Goal: Information Seeking & Learning: Learn about a topic

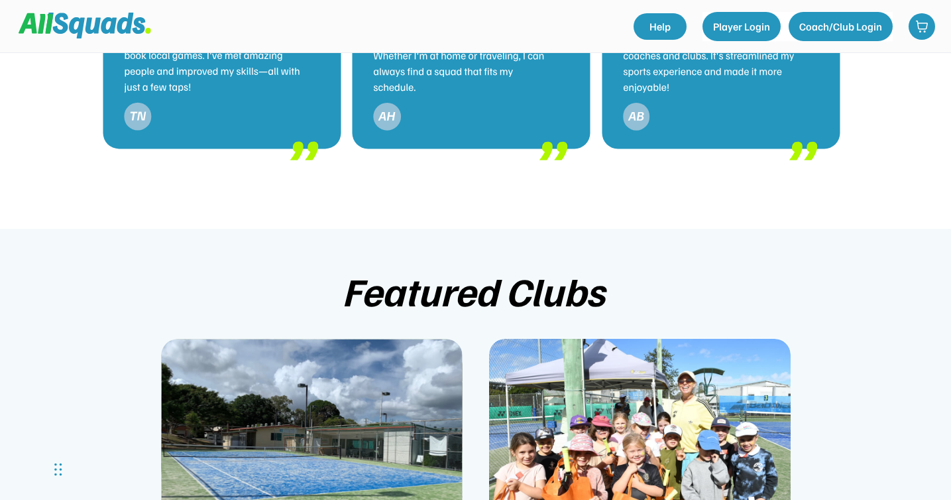
scroll to position [2518, 0]
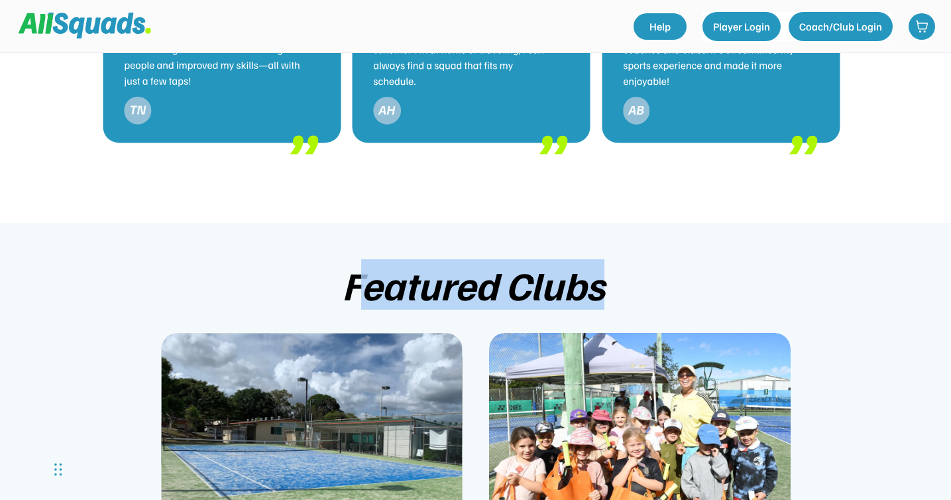
drag, startPoint x: 360, startPoint y: 272, endPoint x: 640, endPoint y: 271, distance: 279.6
click at [640, 271] on div "Featured Clubs Tennis on 11th Tennis on 11th is located in beautiful [GEOGRAPHI…" at bounding box center [475, 477] width 951 height 509
click at [547, 262] on div "Featured Clubs" at bounding box center [476, 284] width 268 height 44
drag, startPoint x: 344, startPoint y: 268, endPoint x: 603, endPoint y: 270, distance: 259.0
click at [603, 270] on div "Featured Clubs" at bounding box center [476, 284] width 268 height 44
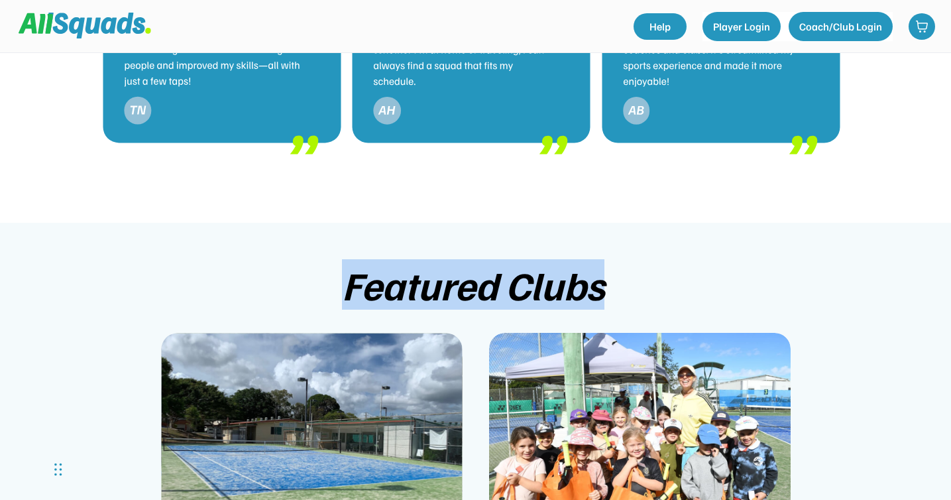
click at [576, 266] on div "Featured Clubs" at bounding box center [476, 284] width 268 height 44
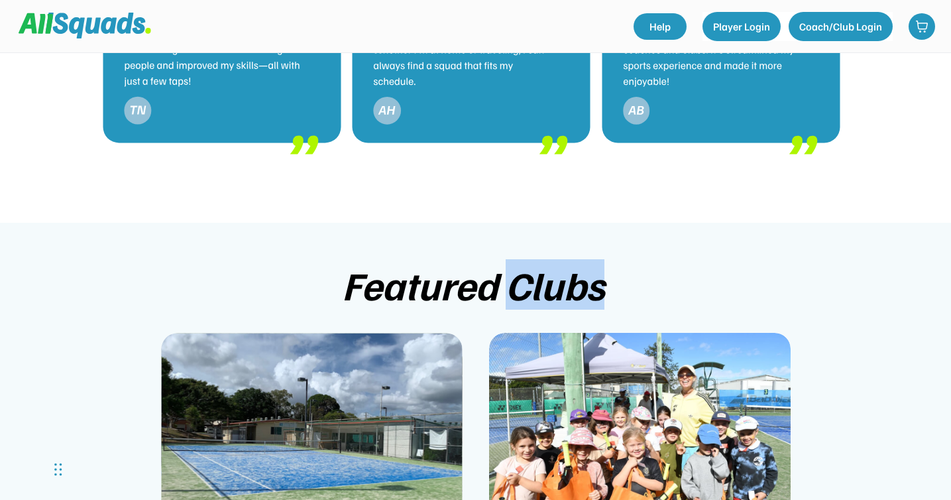
click at [576, 266] on div "Featured Clubs" at bounding box center [476, 284] width 268 height 44
click at [415, 272] on div "Featured Clubs" at bounding box center [476, 284] width 268 height 44
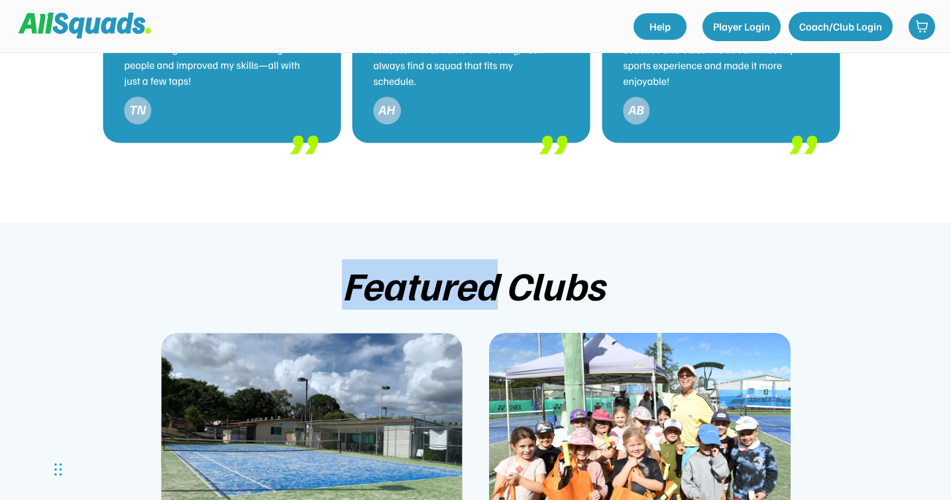
click at [415, 272] on div "Featured Clubs" at bounding box center [476, 284] width 268 height 44
click at [313, 275] on div "Featured Clubs Tennis on 11th Tennis on 11th is located in beautiful [GEOGRAPHI…" at bounding box center [475, 477] width 951 height 509
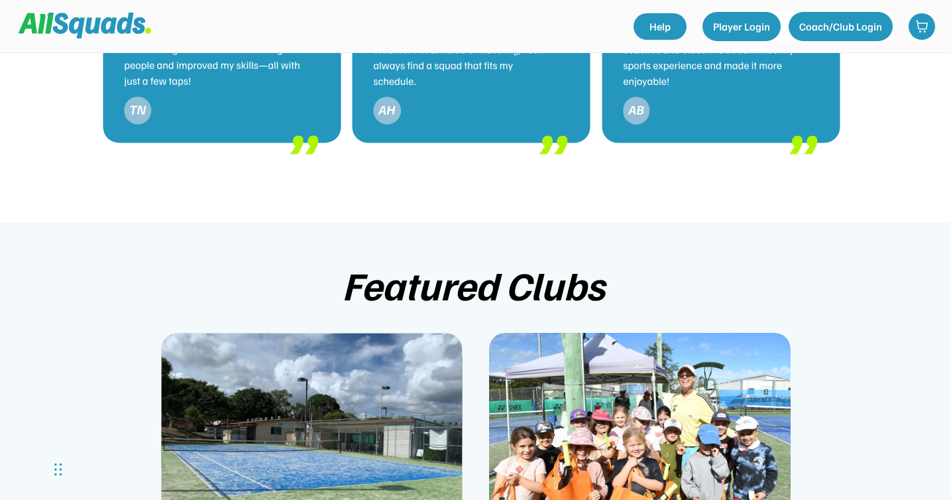
click at [383, 269] on div "Featured Clubs" at bounding box center [476, 284] width 268 height 44
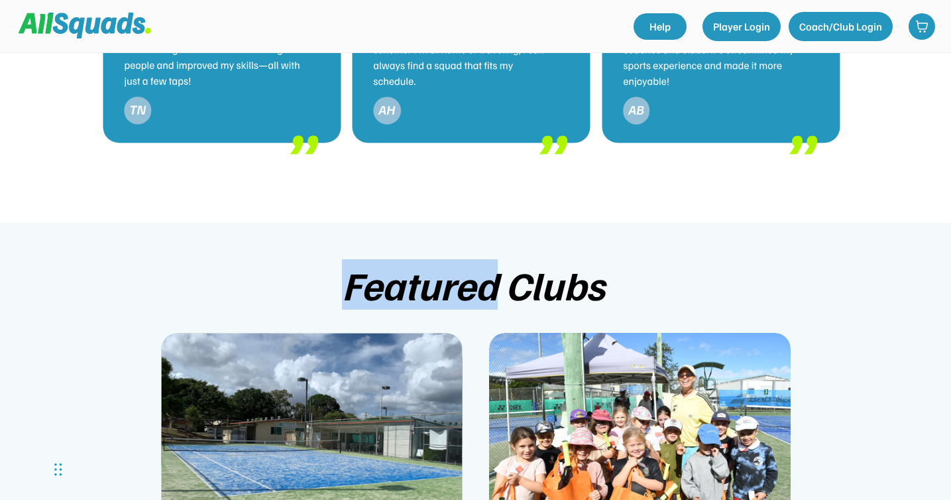
click at [383, 269] on div "Featured Clubs" at bounding box center [476, 284] width 268 height 44
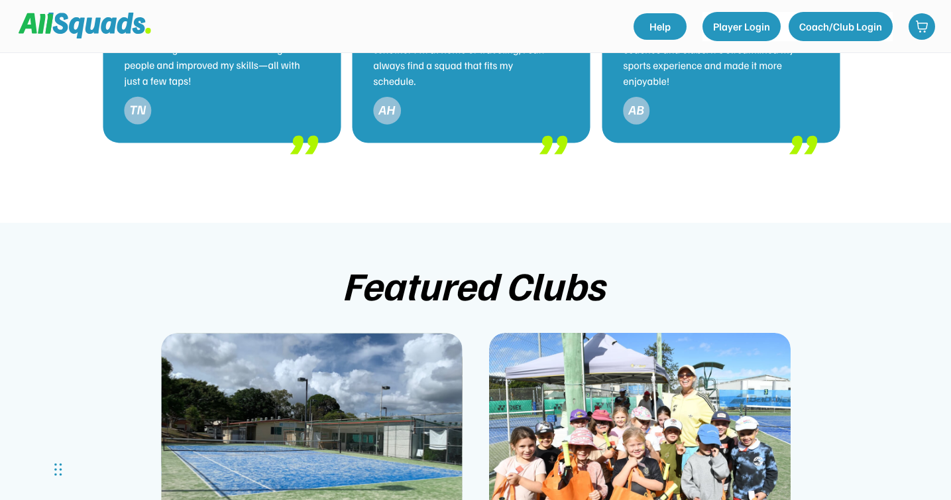
click at [532, 270] on div "Featured Clubs" at bounding box center [476, 284] width 268 height 44
click at [441, 276] on div "Featured Clubs" at bounding box center [476, 284] width 268 height 44
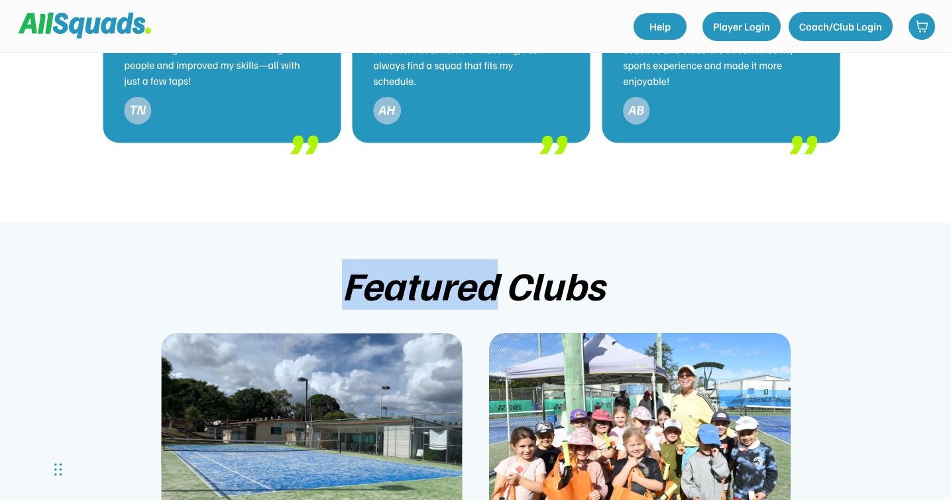
click at [441, 276] on div "Featured Clubs" at bounding box center [476, 284] width 268 height 44
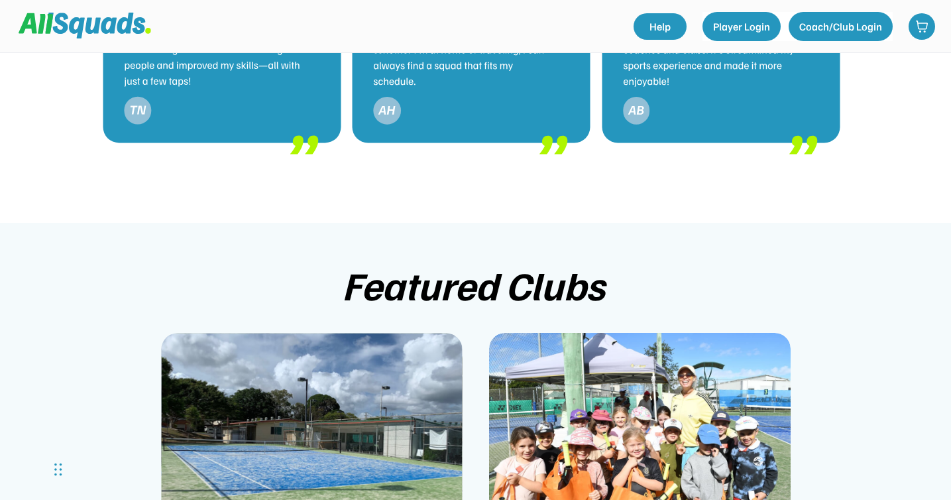
click at [271, 272] on div "Featured Clubs Tennis on 11th Tennis on 11th is located in beautiful [GEOGRAPHI…" at bounding box center [475, 477] width 951 height 509
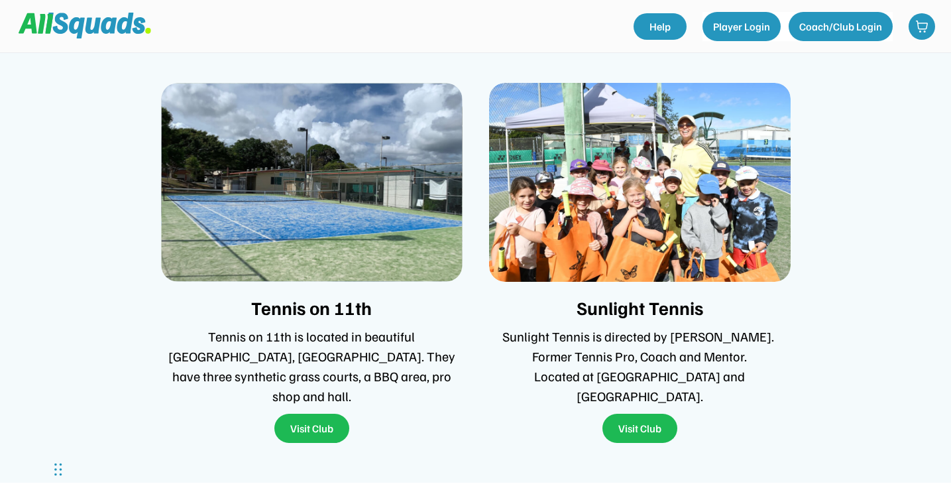
scroll to position [2769, 0]
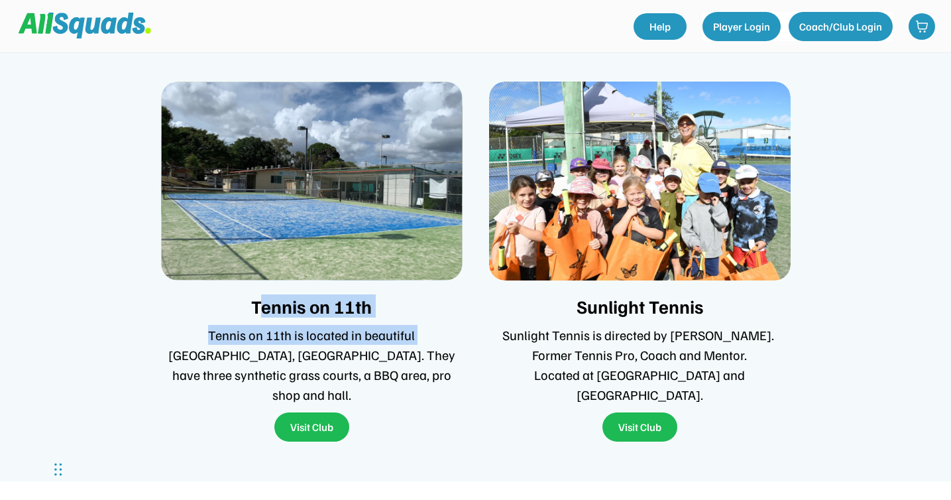
drag, startPoint x: 258, startPoint y: 288, endPoint x: 380, endPoint y: 311, distance: 124.7
click at [380, 311] on div "Tennis on 11th Tennis on 11th is located in beautiful [GEOGRAPHIC_DATA], [GEOGR…" at bounding box center [311, 261] width 301 height 360
click at [241, 325] on div "Tennis on 11th is located in beautiful [GEOGRAPHIC_DATA], [GEOGRAPHIC_DATA]. Th…" at bounding box center [311, 365] width 301 height 80
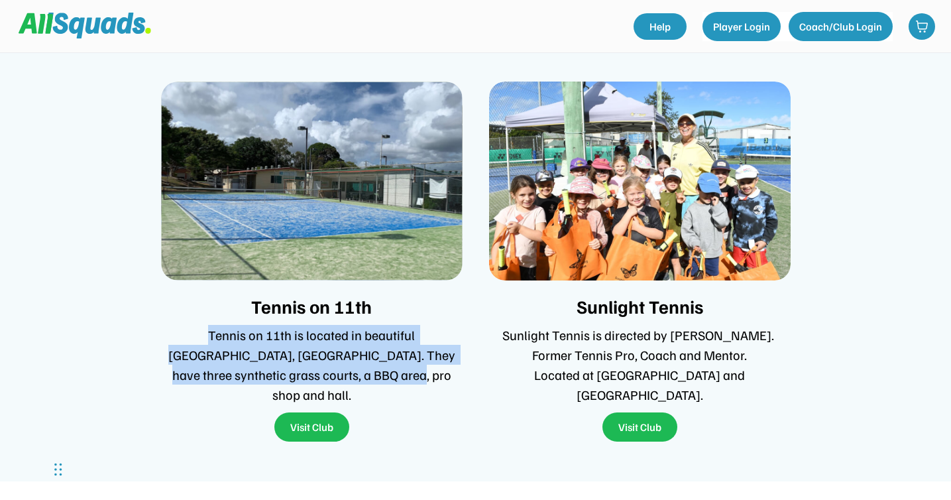
drag, startPoint x: 176, startPoint y: 320, endPoint x: 378, endPoint y: 355, distance: 204.4
click at [378, 355] on div "Tennis on 11th is located in beautiful [GEOGRAPHIC_DATA], [GEOGRAPHIC_DATA]. Th…" at bounding box center [311, 365] width 301 height 80
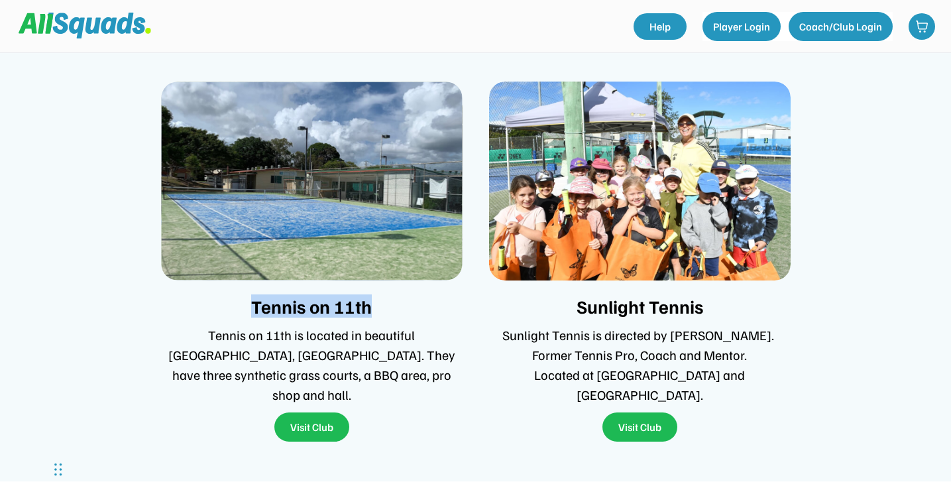
drag, startPoint x: 253, startPoint y: 290, endPoint x: 395, endPoint y: 294, distance: 141.8
click at [395, 296] on div "Tennis on 11th" at bounding box center [311, 306] width 301 height 21
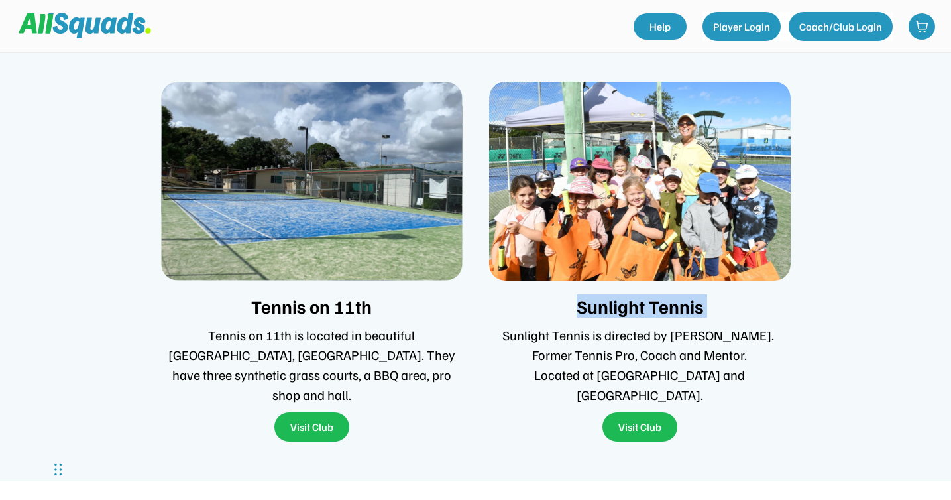
drag, startPoint x: 579, startPoint y: 291, endPoint x: 698, endPoint y: 304, distance: 120.0
click at [698, 304] on div "Sunlight Tennis Sunlight Tennis is directed by [PERSON_NAME]. Former Tennis Pro…" at bounding box center [639, 261] width 301 height 360
drag, startPoint x: 513, startPoint y: 316, endPoint x: 725, endPoint y: 370, distance: 219.3
click at [725, 370] on div "Sunlight Tennis is directed by [PERSON_NAME]. Former Tennis Pro, Coach and Ment…" at bounding box center [639, 365] width 301 height 80
click at [658, 363] on div "Sunlight Tennis is directed by [PERSON_NAME]. Former Tennis Pro, Coach and Ment…" at bounding box center [639, 365] width 301 height 80
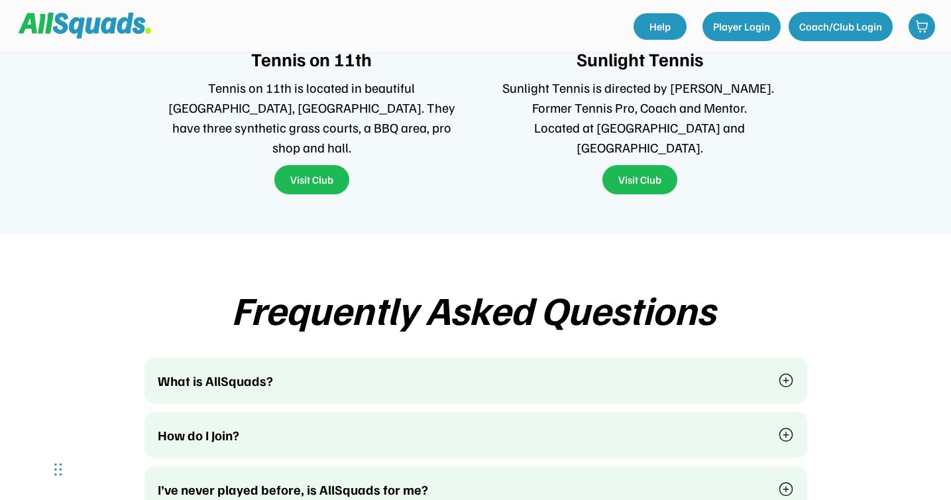
scroll to position [3016, 0]
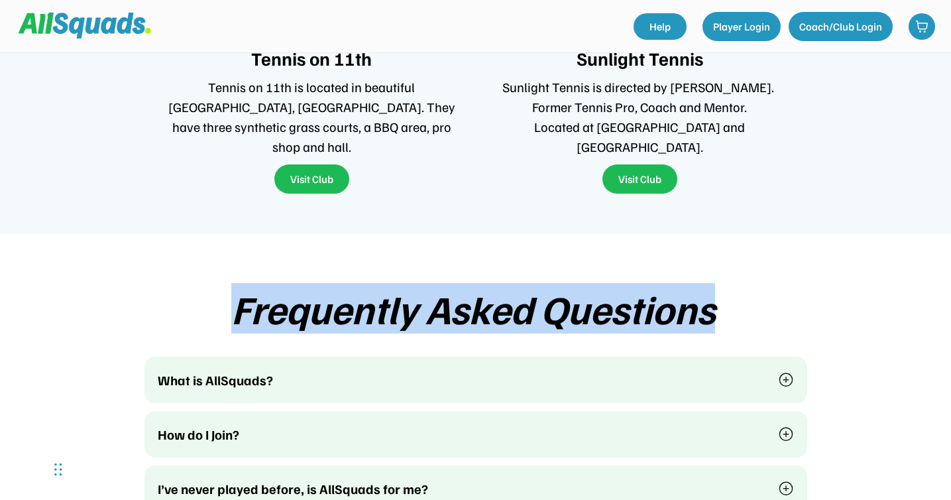
drag, startPoint x: 232, startPoint y: 296, endPoint x: 717, endPoint y: 297, distance: 485.0
click at [717, 297] on div "Frequently Asked Questions" at bounding box center [475, 308] width 489 height 44
click at [650, 297] on div "Frequently Asked Questions" at bounding box center [475, 308] width 489 height 44
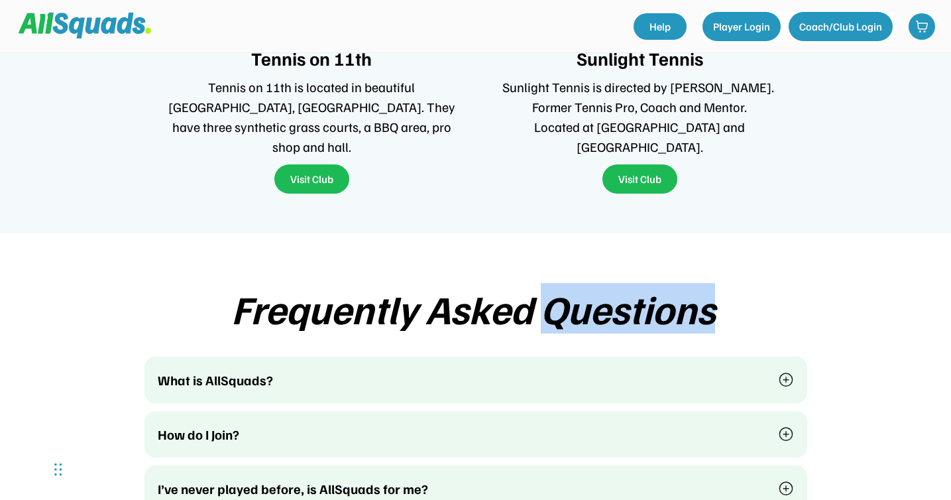
click at [650, 297] on div "Frequently Asked Questions" at bounding box center [475, 308] width 489 height 44
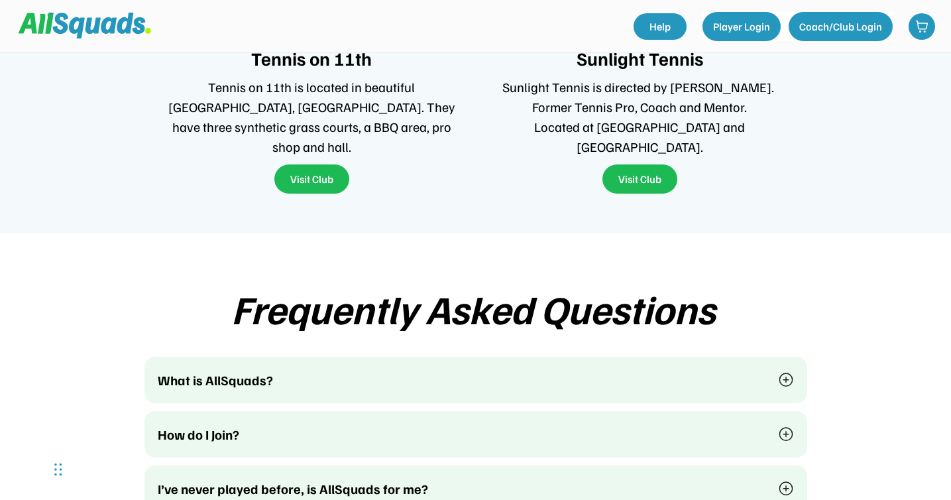
click at [497, 292] on div "Frequently Asked Questions" at bounding box center [475, 308] width 489 height 44
click at [356, 288] on div "Frequently Asked Questions" at bounding box center [475, 308] width 489 height 44
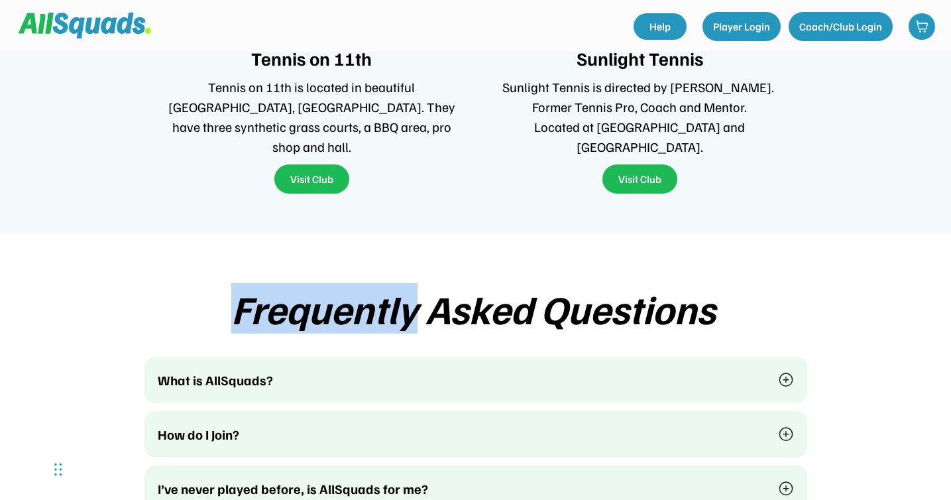
click at [356, 288] on div "Frequently Asked Questions" at bounding box center [475, 308] width 489 height 44
click at [387, 250] on div "Frequently Asked Questions What is AllSquads? How do I Join? I’ve never played …" at bounding box center [475, 485] width 951 height 504
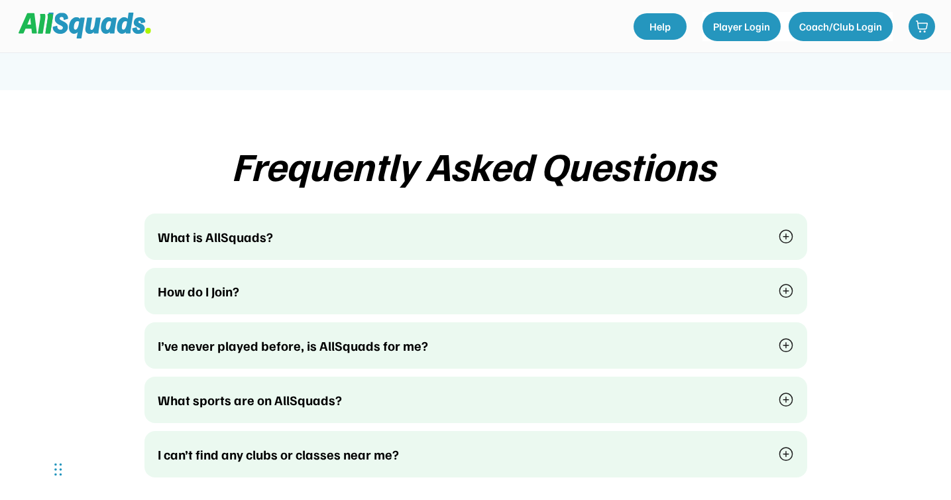
scroll to position [3154, 0]
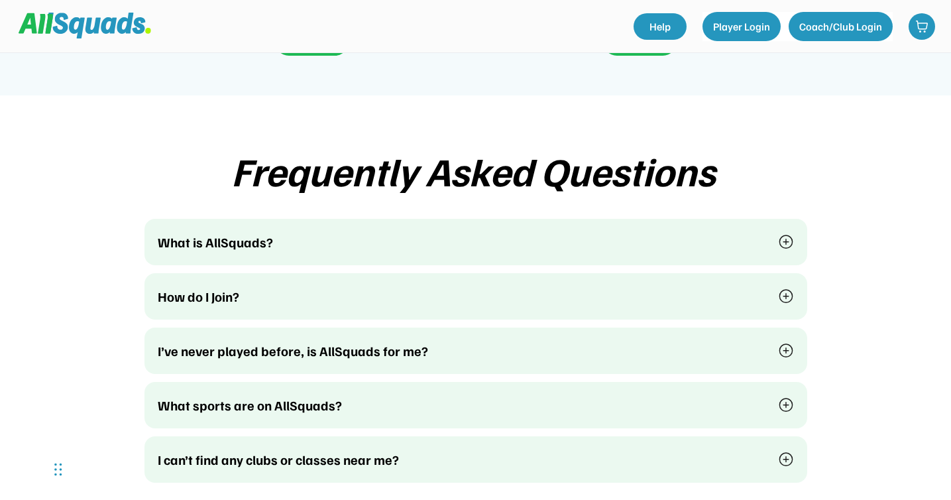
click at [736, 232] on div "What is AllSquads?" at bounding box center [460, 242] width 604 height 20
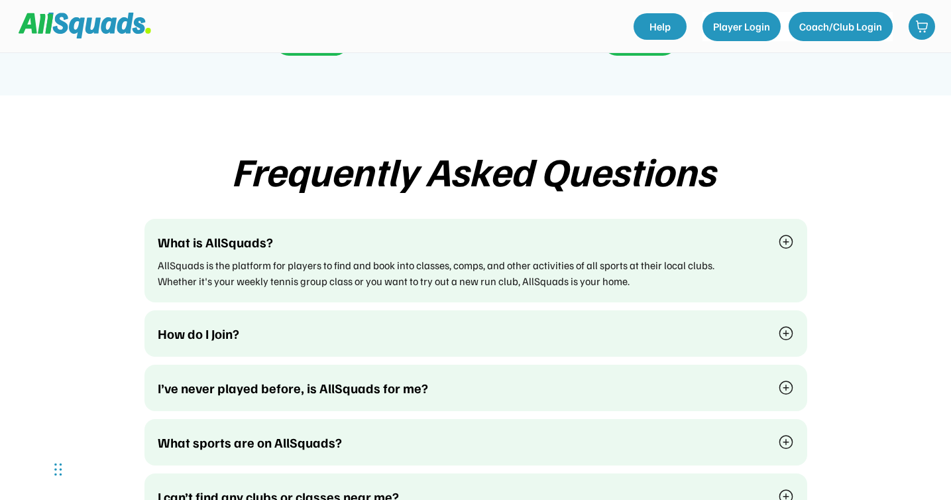
click at [736, 232] on div "What is AllSquads?" at bounding box center [460, 242] width 604 height 20
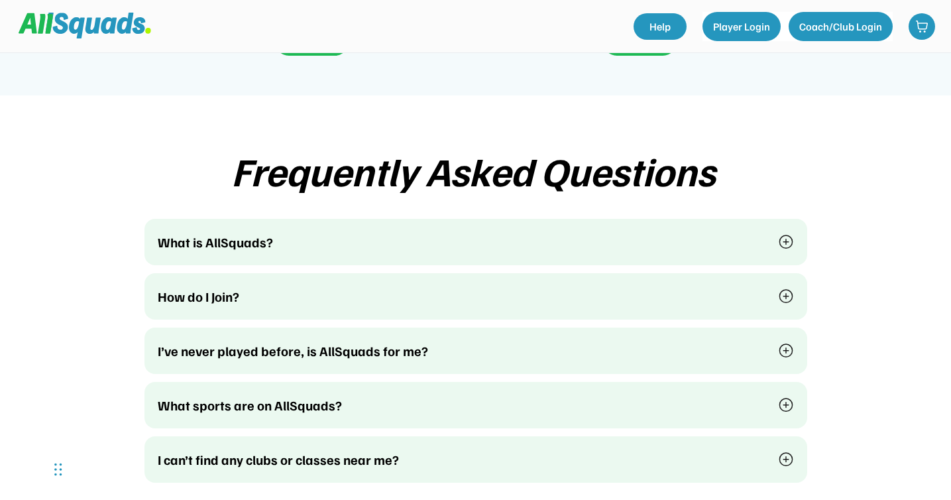
click at [746, 232] on div "What is AllSquads?" at bounding box center [460, 242] width 604 height 20
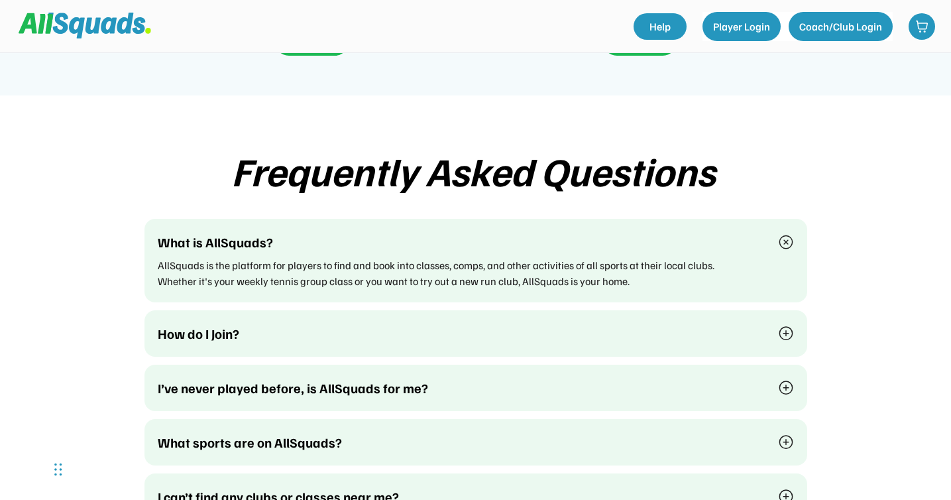
click at [746, 232] on div "What is AllSquads?" at bounding box center [460, 242] width 604 height 20
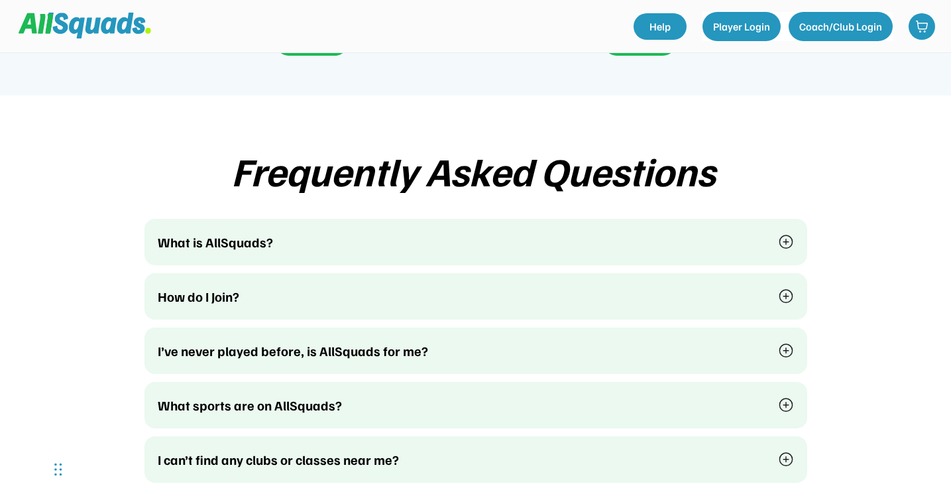
click at [749, 286] on div "How do I Join?" at bounding box center [460, 296] width 604 height 20
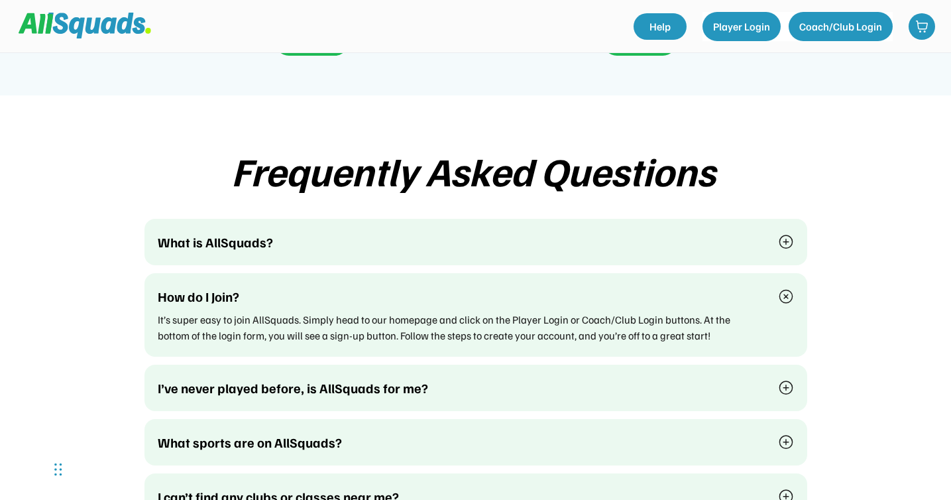
click at [727, 286] on div "How do I Join?" at bounding box center [460, 296] width 604 height 20
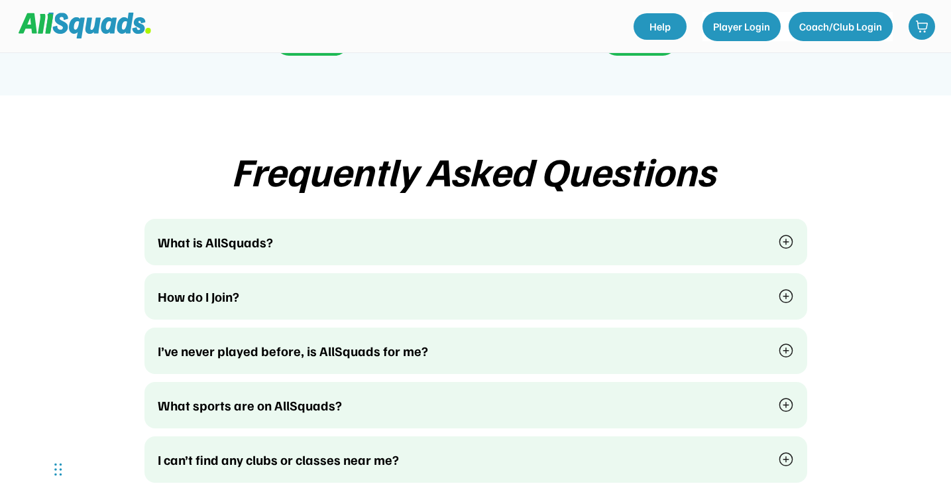
click at [731, 286] on div "How do I Join?" at bounding box center [460, 296] width 604 height 20
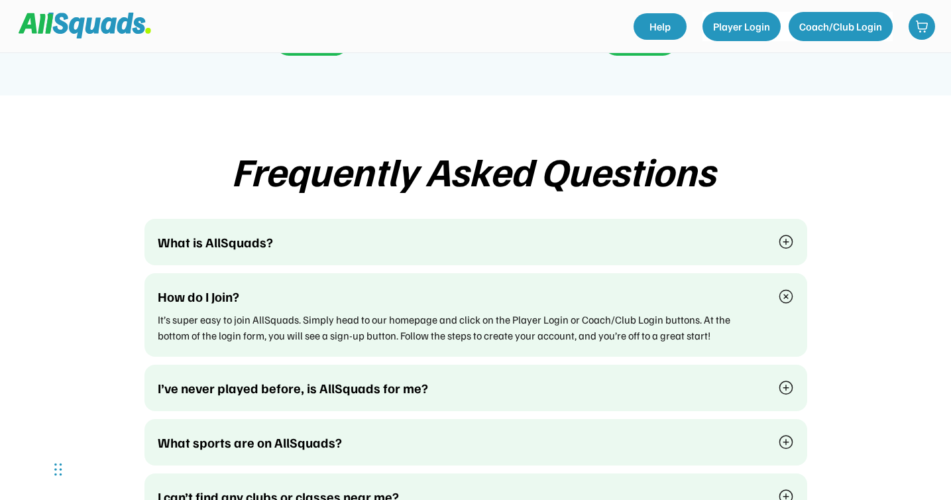
click at [701, 288] on div "How do I Join?" at bounding box center [460, 296] width 604 height 20
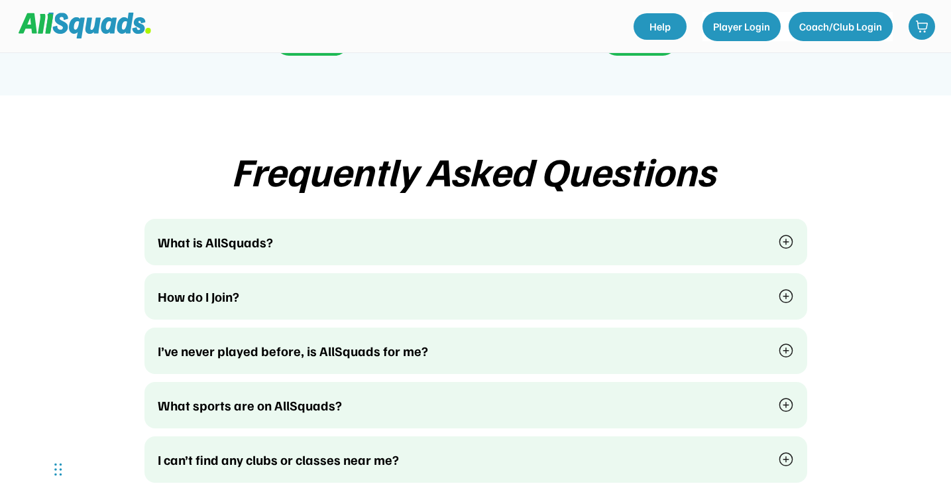
scroll to position [3240, 0]
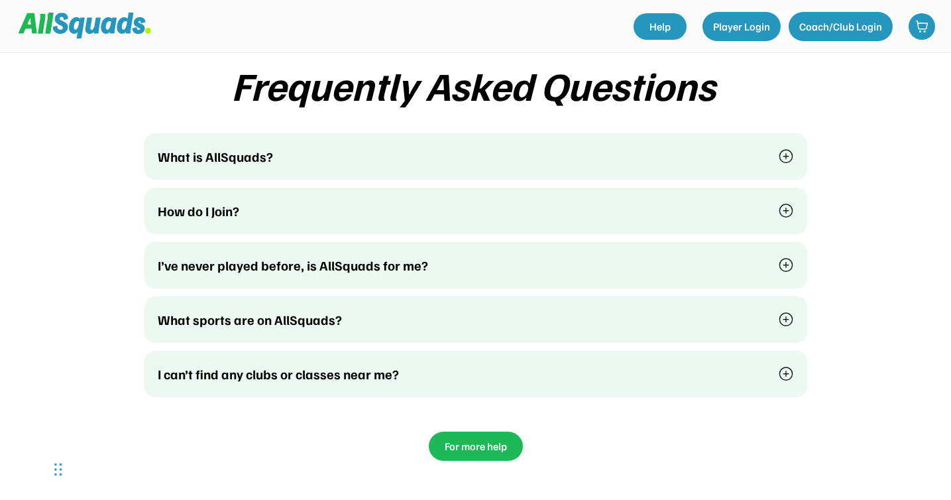
click at [696, 255] on div "I’ve never played before, is AllSquads for me?" at bounding box center [460, 265] width 604 height 20
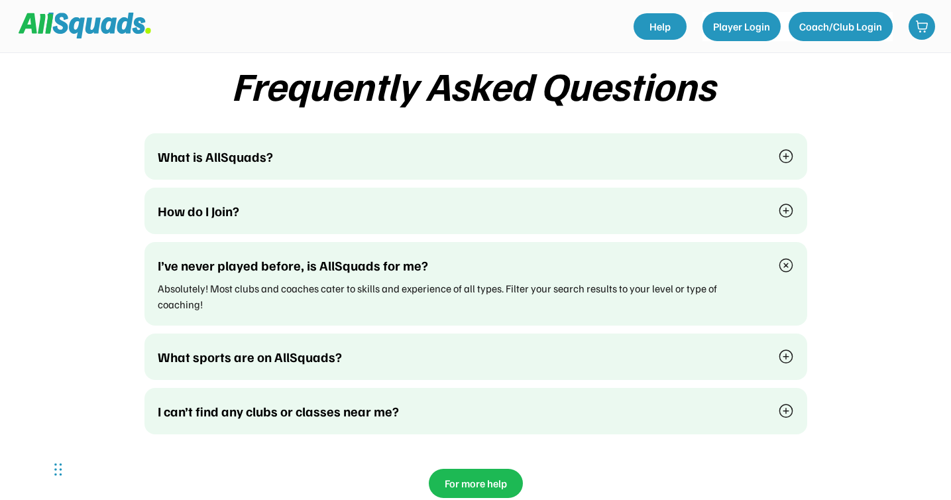
click at [678, 255] on div "I’ve never played before, is AllSquads for me?" at bounding box center [460, 265] width 604 height 20
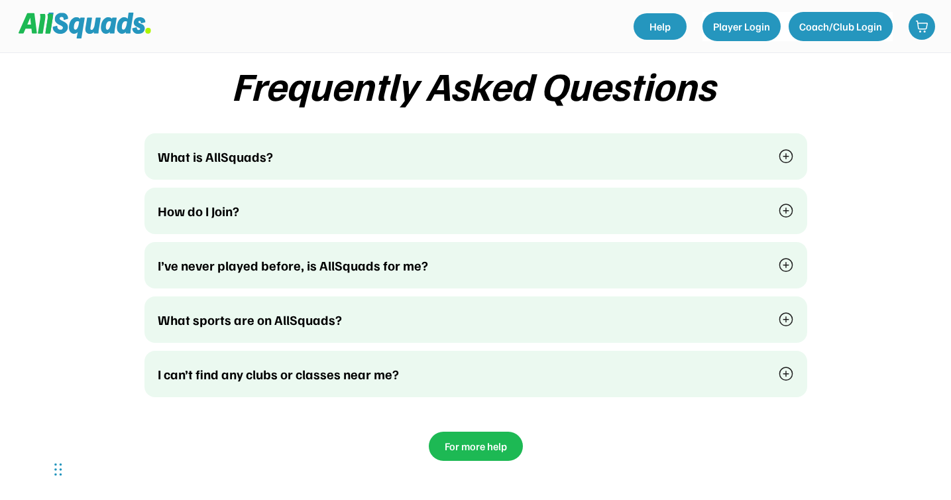
click at [706, 309] on div "What sports are on AllSquads?" at bounding box center [460, 319] width 604 height 20
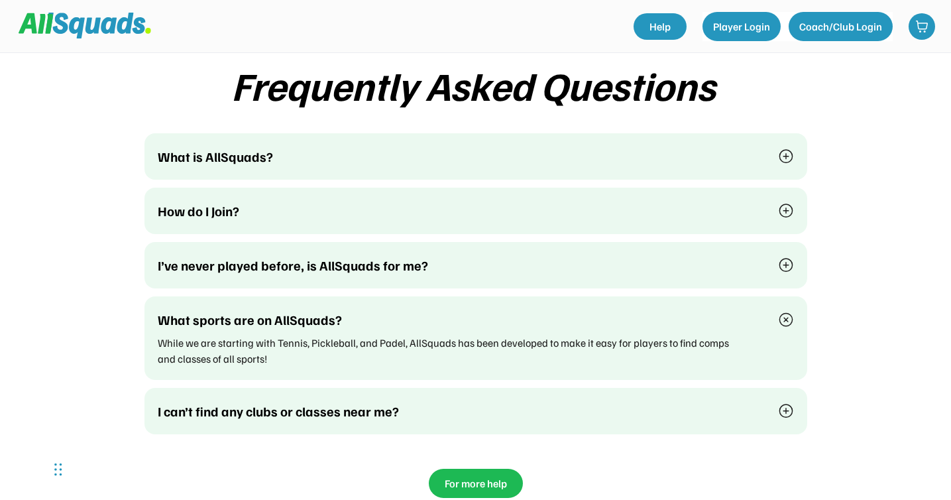
click at [679, 315] on div "What sports are on AllSquads? While we are starting with Tennis, Pickleball, an…" at bounding box center [475, 337] width 663 height 83
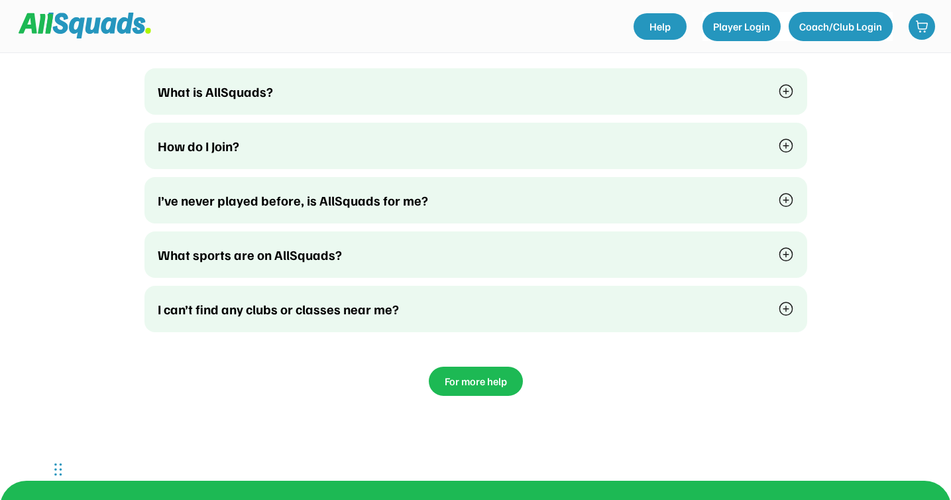
scroll to position [3313, 0]
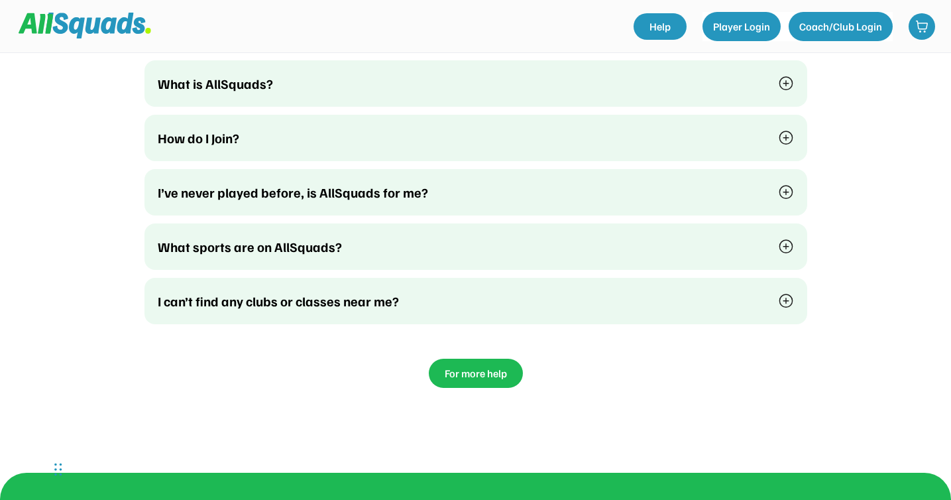
click at [652, 291] on div "I can’t find any clubs or classes near me?" at bounding box center [460, 301] width 604 height 20
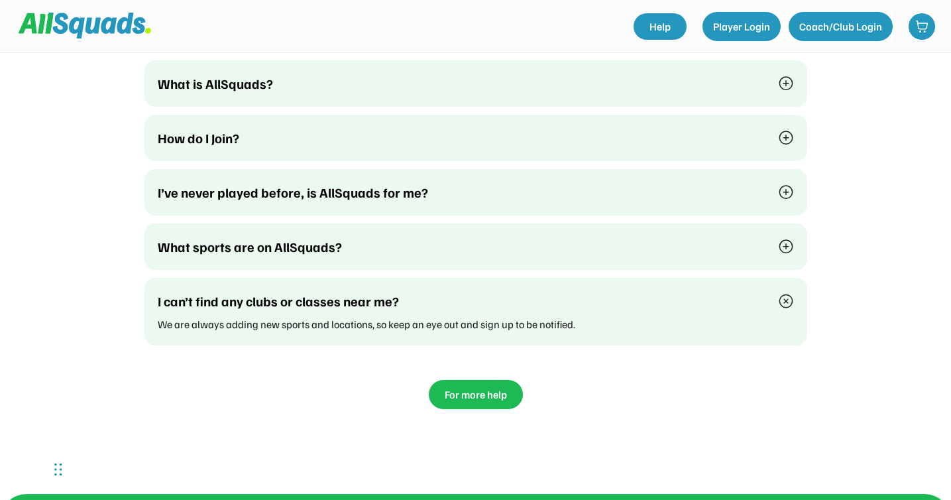
click at [624, 293] on div "I can’t find any clubs or classes near me? We are always adding new sports and …" at bounding box center [475, 312] width 663 height 68
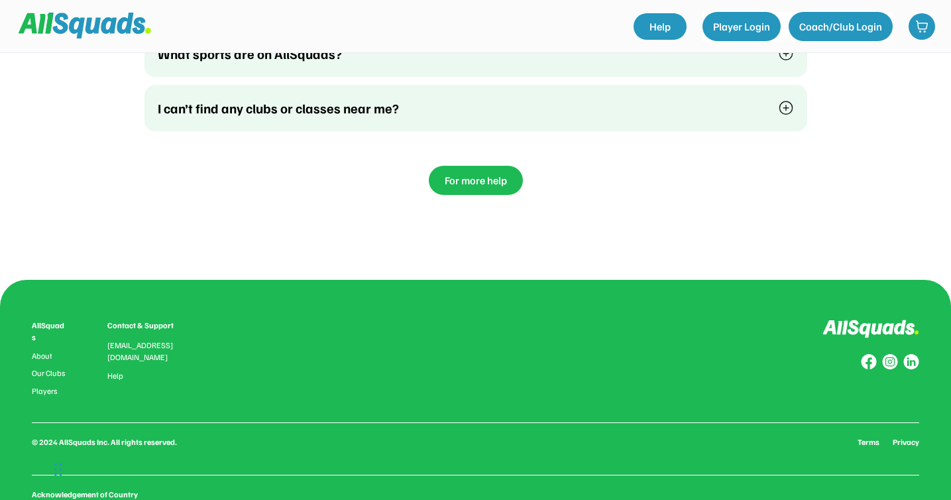
scroll to position [3533, 0]
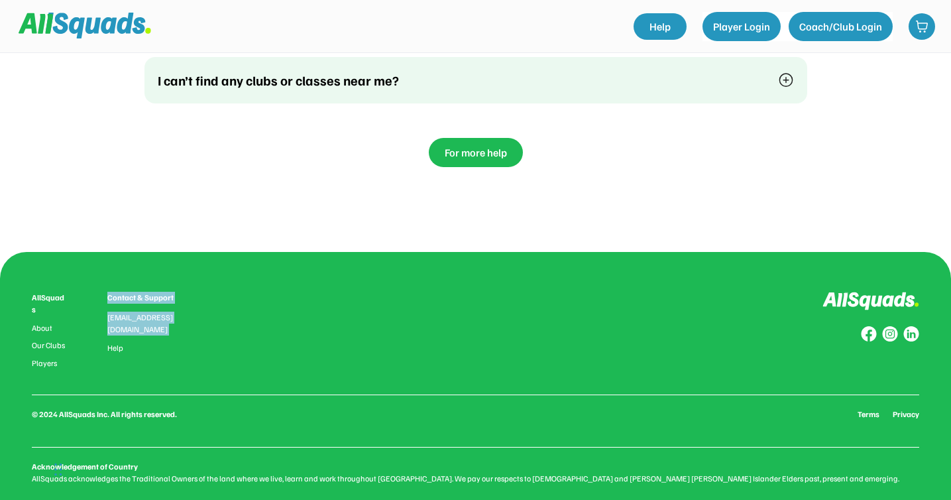
drag, startPoint x: 128, startPoint y: 326, endPoint x: 107, endPoint y: 280, distance: 51.0
click at [107, 292] on div "AllSquads About Our Clubs Players Contact & Support [EMAIL_ADDRESS][DOMAIN_NAME…" at bounding box center [111, 330] width 158 height 76
click at [223, 292] on div "AllSquads About Our Clubs Players Contact & Support [EMAIL_ADDRESS][DOMAIN_NAME…" at bounding box center [475, 330] width 887 height 76
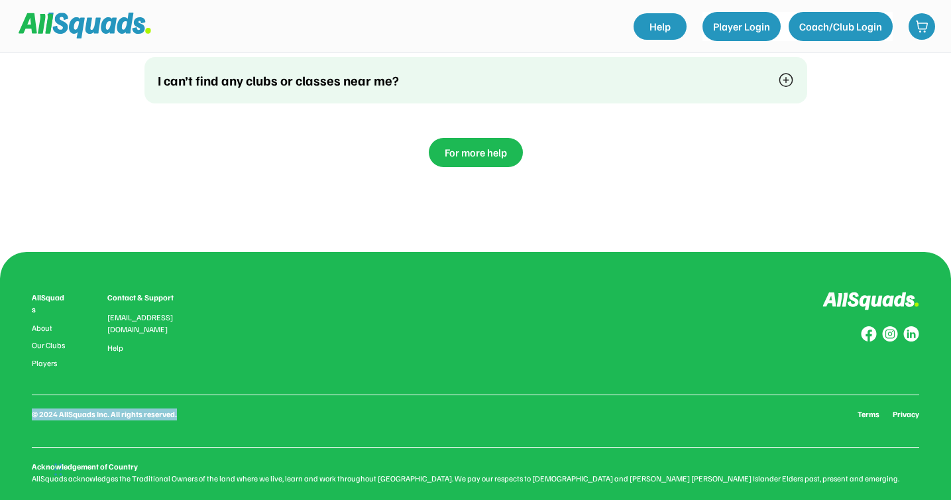
drag, startPoint x: 176, startPoint y: 386, endPoint x: 30, endPoint y: 385, distance: 145.8
click at [30, 385] on div "AllSquads About Our Clubs Players Contact & Support [EMAIL_ADDRESS][DOMAIN_NAME…" at bounding box center [475, 388] width 951 height 272
click at [165, 408] on div "© 2024 AllSquads Inc. All rights reserved." at bounding box center [104, 414] width 145 height 12
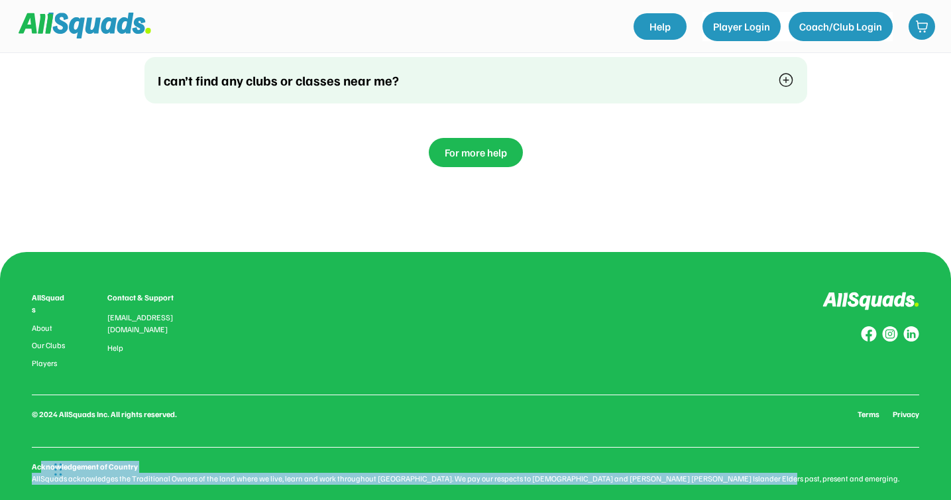
drag, startPoint x: 723, startPoint y: 453, endPoint x: 38, endPoint y: 435, distance: 684.6
click at [38, 460] on div "Acknowledgement of Country AllSquads acknowledges the Traditional Owners of the…" at bounding box center [475, 472] width 887 height 24
click at [38, 460] on div "Acknowledgement of Country" at bounding box center [85, 466] width 106 height 12
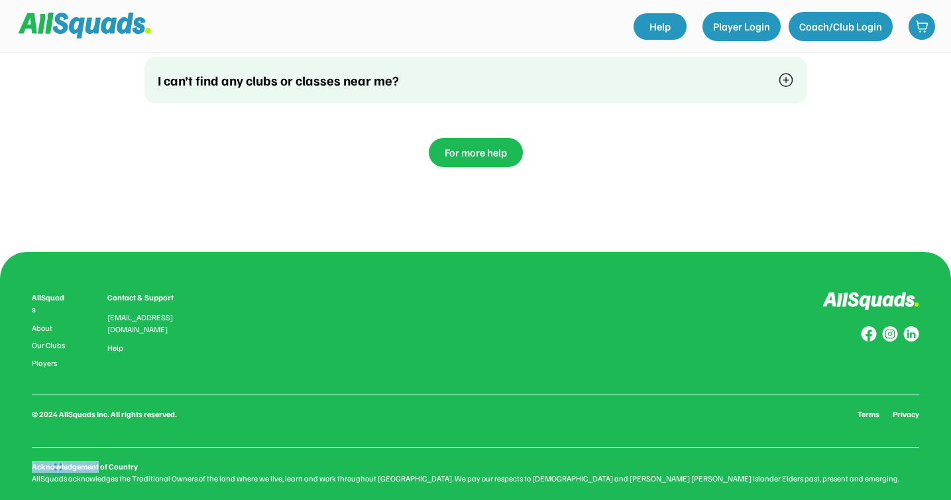
click at [38, 460] on div "Acknowledgement of Country" at bounding box center [85, 466] width 106 height 12
click at [122, 460] on div "Acknowledgement of Country" at bounding box center [85, 466] width 106 height 12
click at [155, 425] on div "AllSquads About Our Clubs Players Contact & Support [EMAIL_ADDRESS][DOMAIN_NAME…" at bounding box center [475, 388] width 887 height 193
drag, startPoint x: 139, startPoint y: 438, endPoint x: 30, endPoint y: 426, distance: 110.0
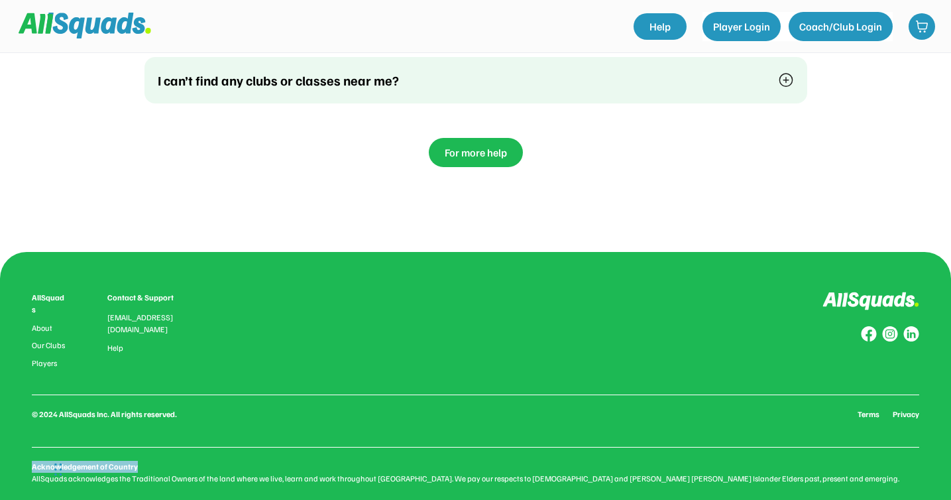
click at [29, 426] on div "AllSquads About Our Clubs Players Contact & Support [EMAIL_ADDRESS][DOMAIN_NAME…" at bounding box center [475, 388] width 951 height 272
click at [295, 370] on div "AllSquads About Our Clubs Players Contact & Support [EMAIL_ADDRESS][DOMAIN_NAME…" at bounding box center [475, 388] width 887 height 193
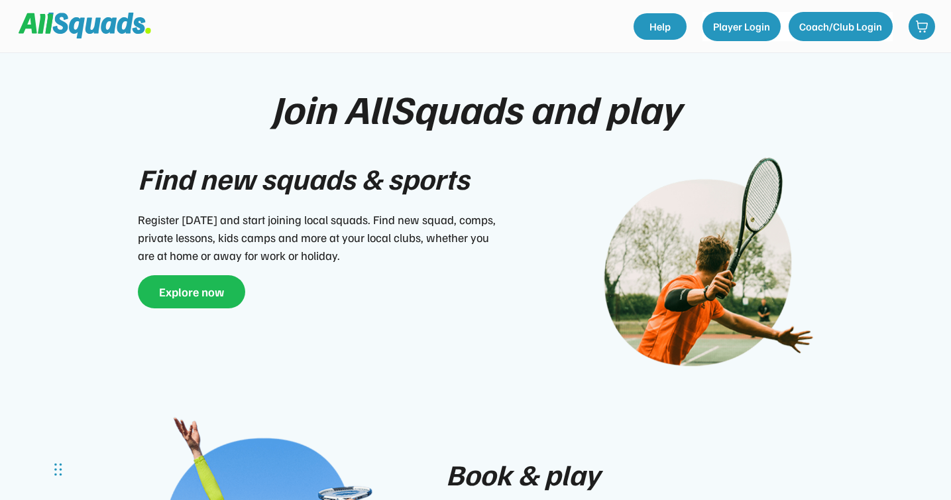
scroll to position [0, 0]
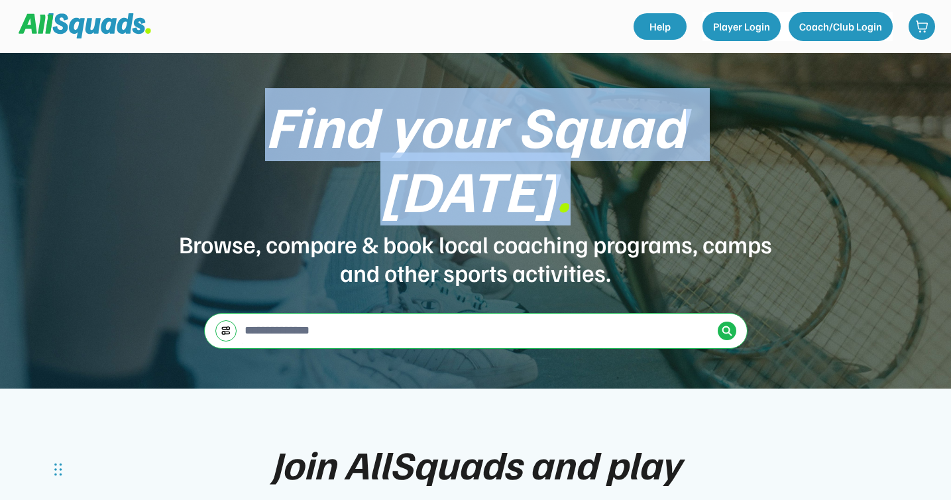
drag, startPoint x: 187, startPoint y: 160, endPoint x: 771, endPoint y: 159, distance: 584.3
click at [771, 159] on div "Find your Squad [DATE] . Browse, compare & book local coaching programs, camps …" at bounding box center [476, 189] width 596 height 193
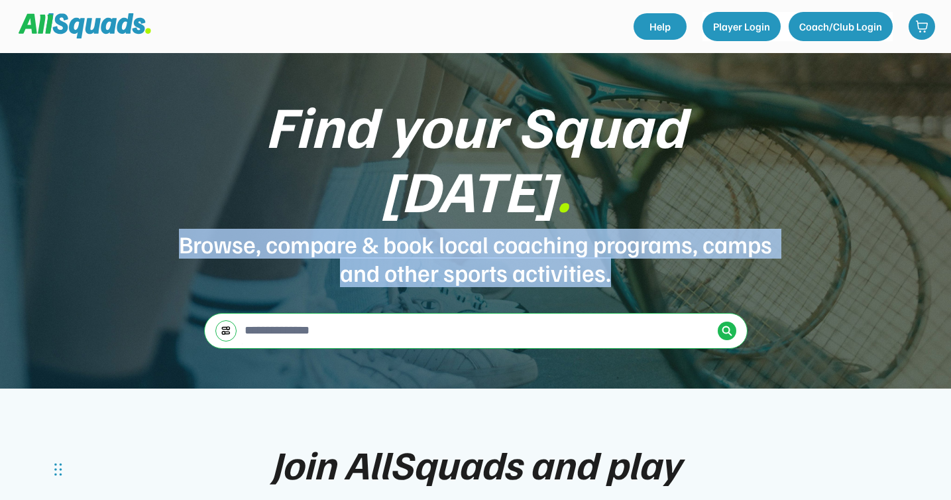
drag, startPoint x: 651, startPoint y: 231, endPoint x: 219, endPoint y: 213, distance: 432.4
click at [219, 229] on div "Browse, compare & book local coaching programs, camps and other sports activiti…" at bounding box center [476, 257] width 596 height 57
click at [235, 229] on div "Browse, compare & book local coaching programs, camps and other sports activiti…" at bounding box center [476, 257] width 596 height 57
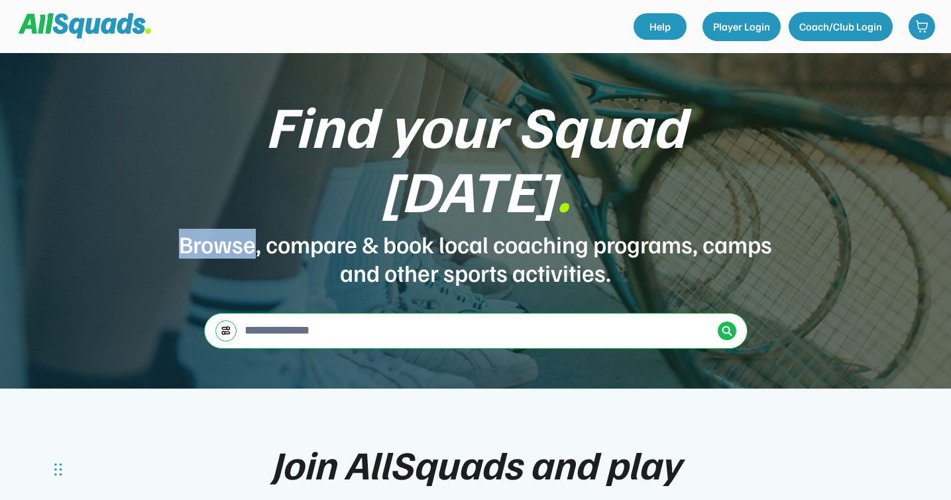
click at [235, 229] on div "Browse, compare & book local coaching programs, camps and other sports activiti…" at bounding box center [476, 257] width 596 height 57
click at [331, 229] on div "Browse, compare & book local coaching programs, camps and other sports activiti…" at bounding box center [476, 257] width 596 height 57
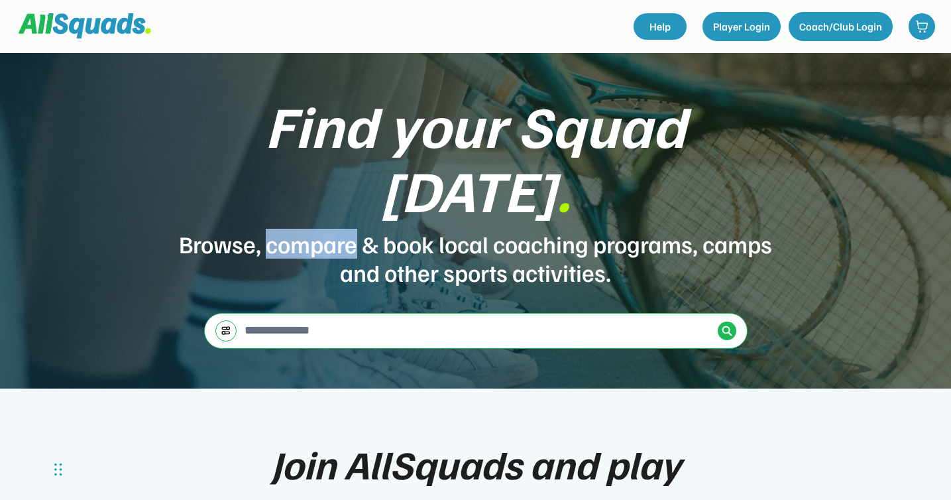
click at [331, 229] on div "Browse, compare & book local coaching programs, camps and other sports activiti…" at bounding box center [476, 257] width 596 height 57
click at [363, 229] on div "Browse, compare & book local coaching programs, camps and other sports activiti…" at bounding box center [476, 257] width 596 height 57
drag, startPoint x: 303, startPoint y: 209, endPoint x: 528, endPoint y: 209, distance: 224.6
click at [528, 229] on div "Browse, compare & book local coaching programs, camps and other sports activiti…" at bounding box center [476, 257] width 596 height 57
click at [553, 229] on div "Browse, compare & book local coaching programs, camps and other sports activiti…" at bounding box center [476, 257] width 596 height 57
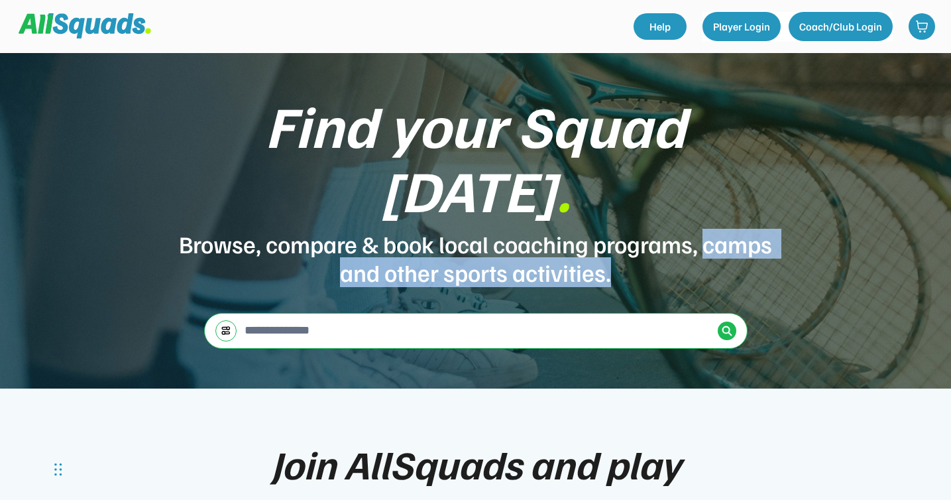
drag, startPoint x: 305, startPoint y: 235, endPoint x: 653, endPoint y: 225, distance: 347.3
click at [653, 229] on div "Browse, compare & book local coaching programs, camps and other sports activiti…" at bounding box center [476, 257] width 596 height 57
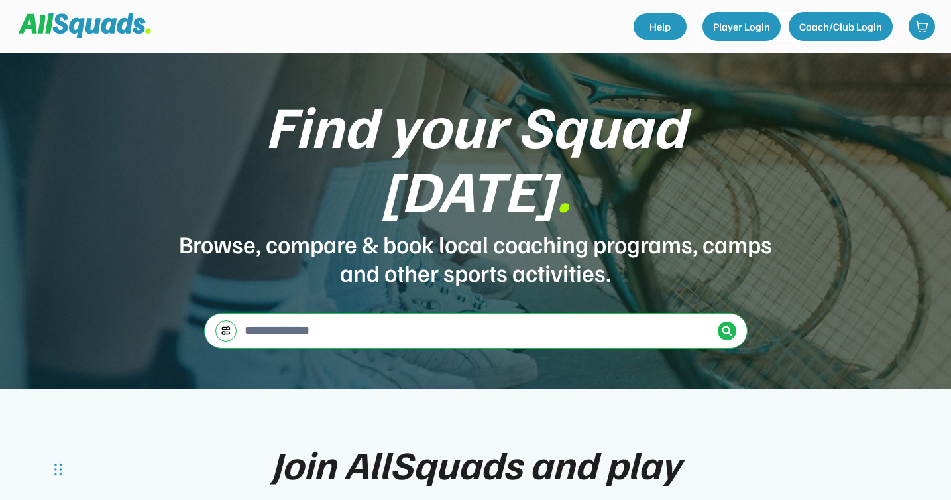
click at [602, 229] on div "Browse, compare & book local coaching programs, camps and other sports activiti…" at bounding box center [476, 257] width 596 height 57
click at [538, 234] on div "Browse, compare & book local coaching programs, camps and other sports activiti…" at bounding box center [476, 257] width 596 height 57
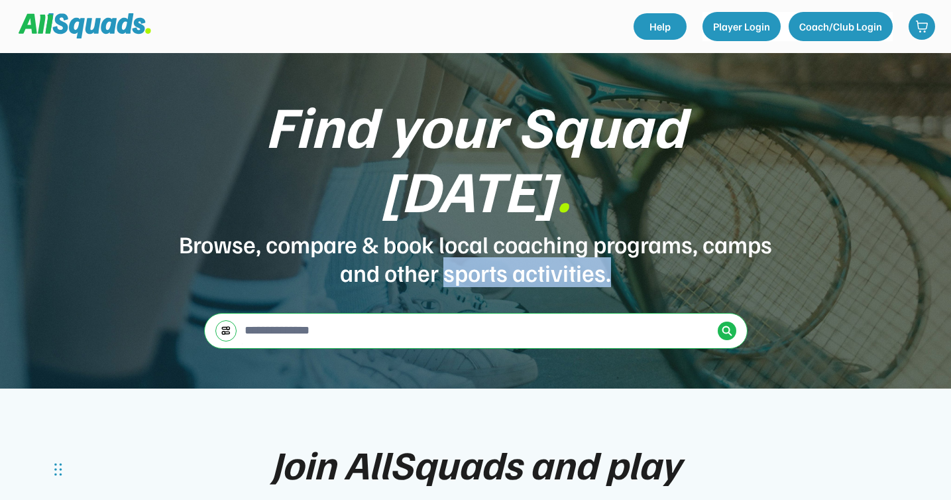
drag, startPoint x: 482, startPoint y: 237, endPoint x: 653, endPoint y: 246, distance: 171.8
click at [653, 246] on div "Find your Squad [DATE] . Browse, compare & book local coaching programs, camps …" at bounding box center [475, 220] width 951 height 335
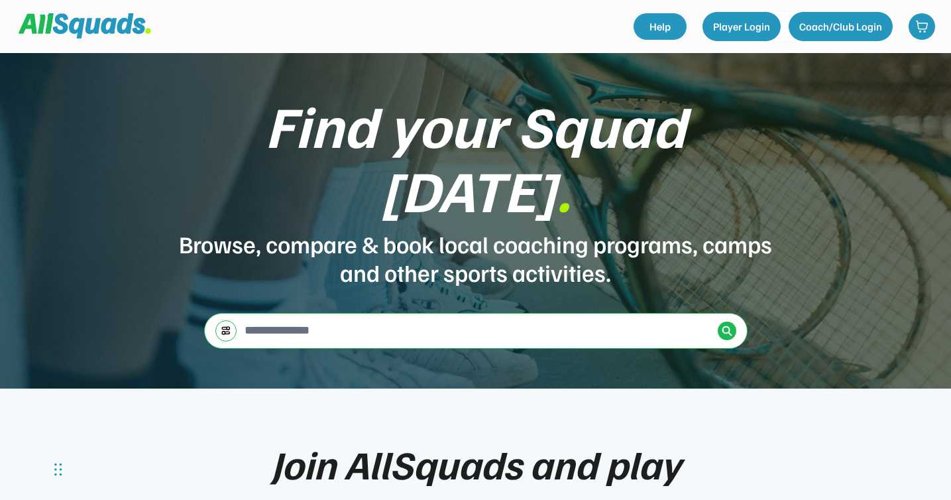
click at [368, 229] on div "Browse, compare & book local coaching programs, camps and other sports activiti…" at bounding box center [476, 257] width 596 height 57
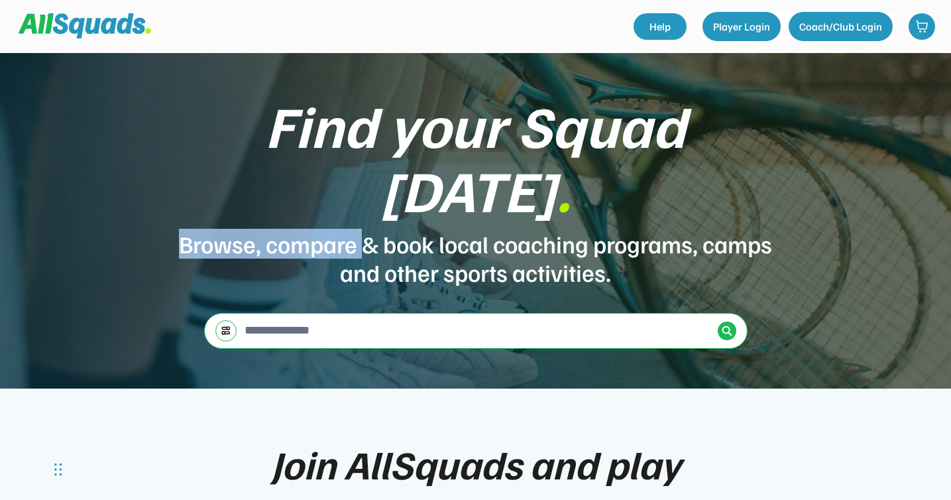
drag, startPoint x: 219, startPoint y: 206, endPoint x: 398, endPoint y: 208, distance: 179.6
click at [398, 229] on div "Browse, compare & book local coaching programs, camps and other sports activiti…" at bounding box center [476, 257] width 596 height 57
click at [283, 186] on div "Find your Squad [DATE] . Browse, compare & book local coaching programs, camps …" at bounding box center [476, 189] width 596 height 193
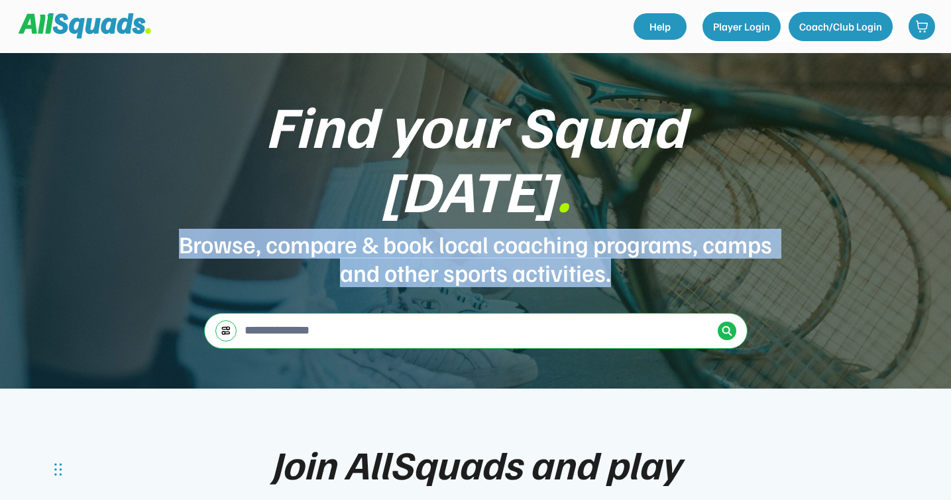
drag, startPoint x: 215, startPoint y: 207, endPoint x: 659, endPoint y: 235, distance: 444.8
click at [659, 235] on div "Browse, compare & book local coaching programs, camps and other sports activiti…" at bounding box center [476, 257] width 596 height 57
click at [386, 229] on div "Browse, compare & book local coaching programs, camps and other sports activiti…" at bounding box center [476, 257] width 596 height 57
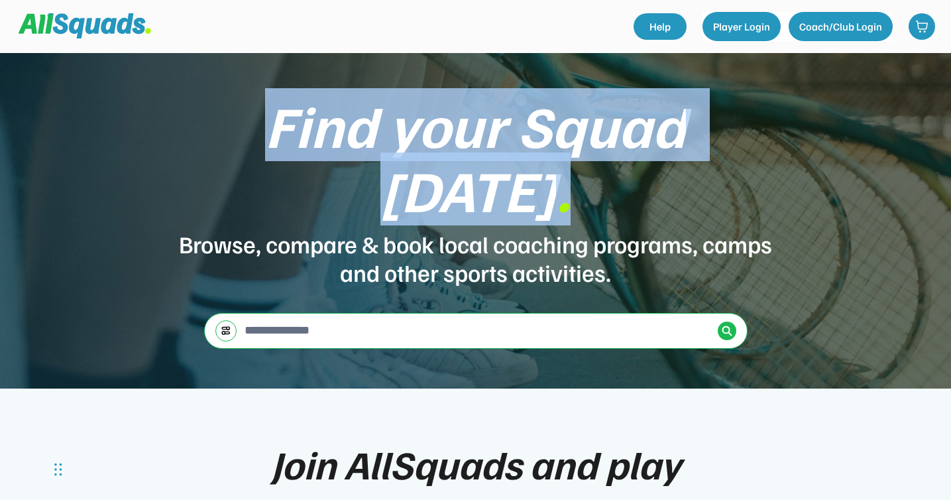
drag, startPoint x: 187, startPoint y: 158, endPoint x: 790, endPoint y: 160, distance: 602.9
click at [790, 160] on div "Find your Squad [DATE] . Browse, compare & book local coaching programs, camps …" at bounding box center [475, 220] width 951 height 335
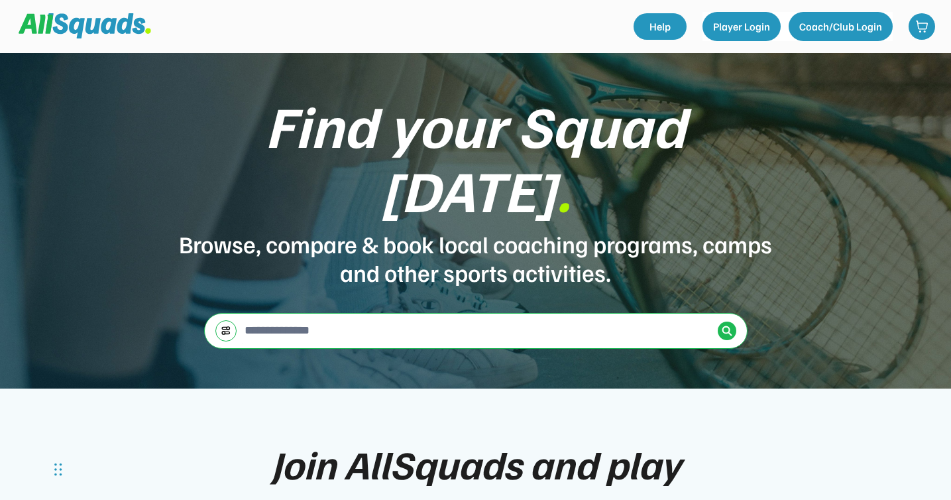
click at [583, 158] on div "Find your Squad [DATE] ." at bounding box center [476, 157] width 596 height 129
drag, startPoint x: 633, startPoint y: 164, endPoint x: 620, endPoint y: 164, distance: 13.3
click at [620, 164] on div "Find your Squad [DATE] ." at bounding box center [476, 157] width 596 height 129
click at [555, 229] on div "Browse, compare & book local coaching programs, camps and other sports activiti…" at bounding box center [476, 257] width 596 height 57
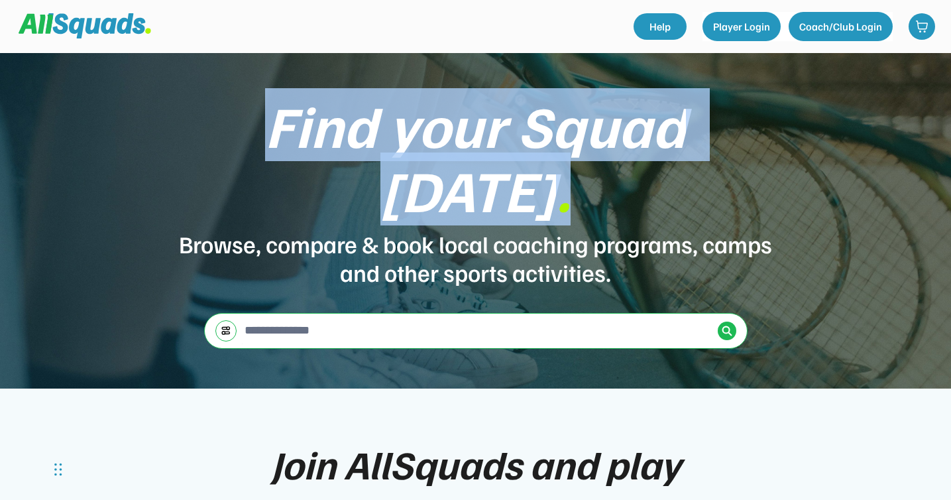
drag, startPoint x: 184, startPoint y: 165, endPoint x: 780, endPoint y: 172, distance: 596.3
click at [780, 172] on div "Find your Squad [DATE] . Browse, compare & book local coaching programs, camps …" at bounding box center [475, 220] width 951 height 335
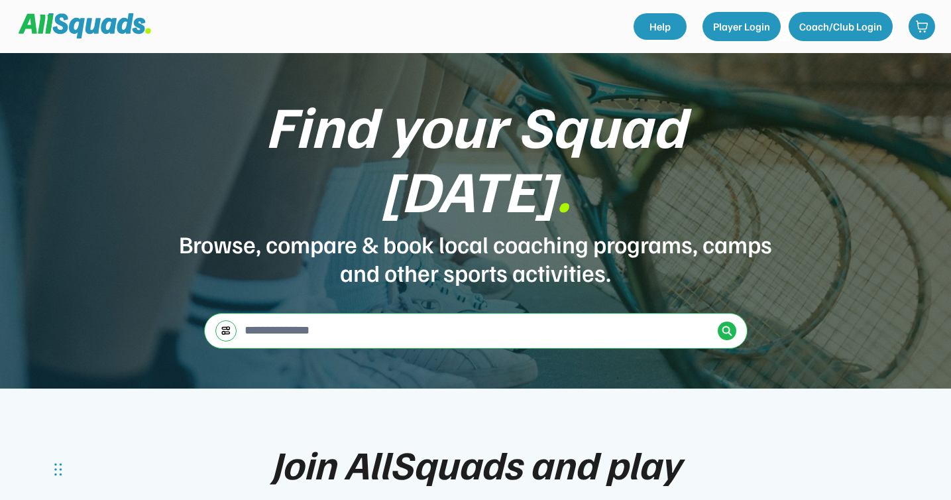
click at [613, 229] on div "Browse, compare & book local coaching programs, camps and other sports activiti…" at bounding box center [476, 257] width 596 height 57
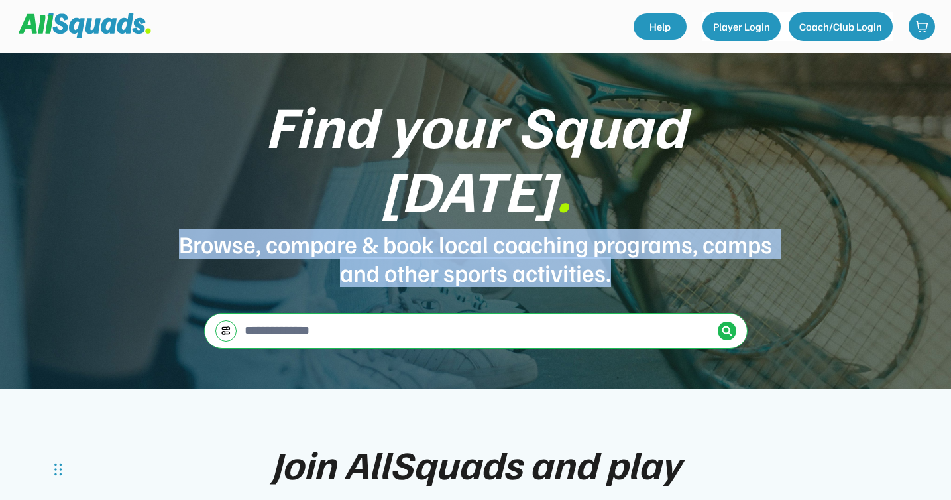
drag, startPoint x: 213, startPoint y: 209, endPoint x: 680, endPoint y: 227, distance: 466.8
click at [680, 229] on div "Browse, compare & book local coaching programs, camps and other sports activiti…" at bounding box center [476, 257] width 596 height 57
click at [518, 230] on div "Browse, compare & book local coaching programs, camps and other sports activiti…" at bounding box center [476, 257] width 596 height 57
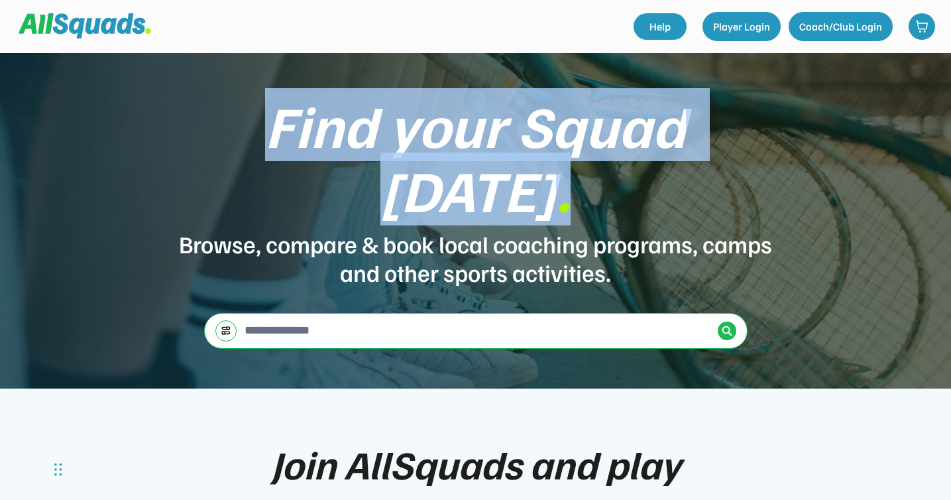
drag, startPoint x: 187, startPoint y: 159, endPoint x: 786, endPoint y: 173, distance: 599.1
click at [786, 173] on div "Find your Squad [DATE] . Browse, compare & book local coaching programs, camps …" at bounding box center [475, 220] width 951 height 335
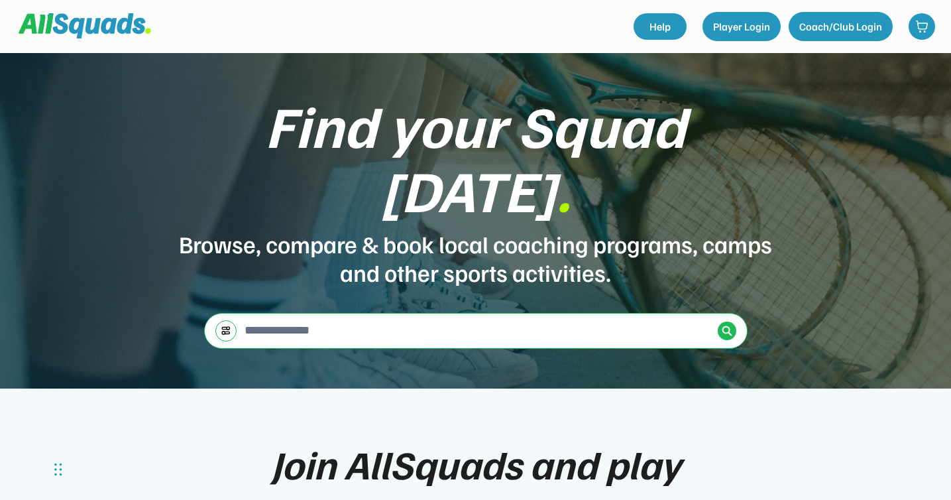
click at [519, 229] on div "Browse, compare & book local coaching programs, camps and other sports activiti…" at bounding box center [476, 257] width 596 height 57
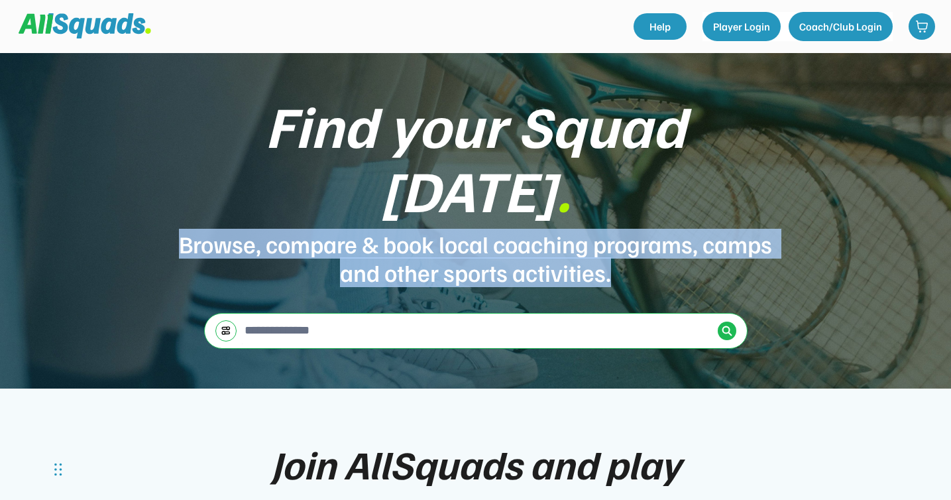
drag, startPoint x: 219, startPoint y: 206, endPoint x: 716, endPoint y: 244, distance: 497.7
click at [716, 244] on div "Browse, compare & book local coaching programs, camps and other sports activiti…" at bounding box center [476, 257] width 596 height 57
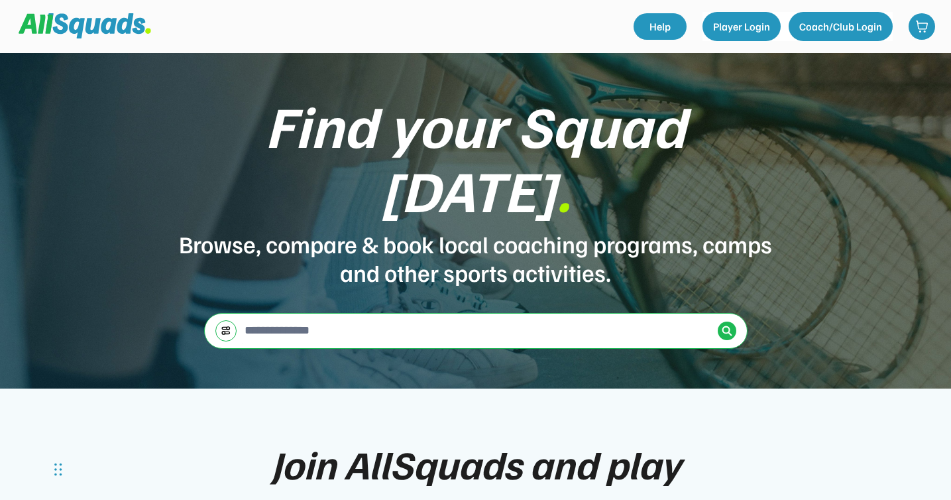
click at [608, 244] on div "Browse, compare & book local coaching programs, camps and other sports activiti…" at bounding box center [476, 257] width 596 height 57
